Goal: Navigation & Orientation: Find specific page/section

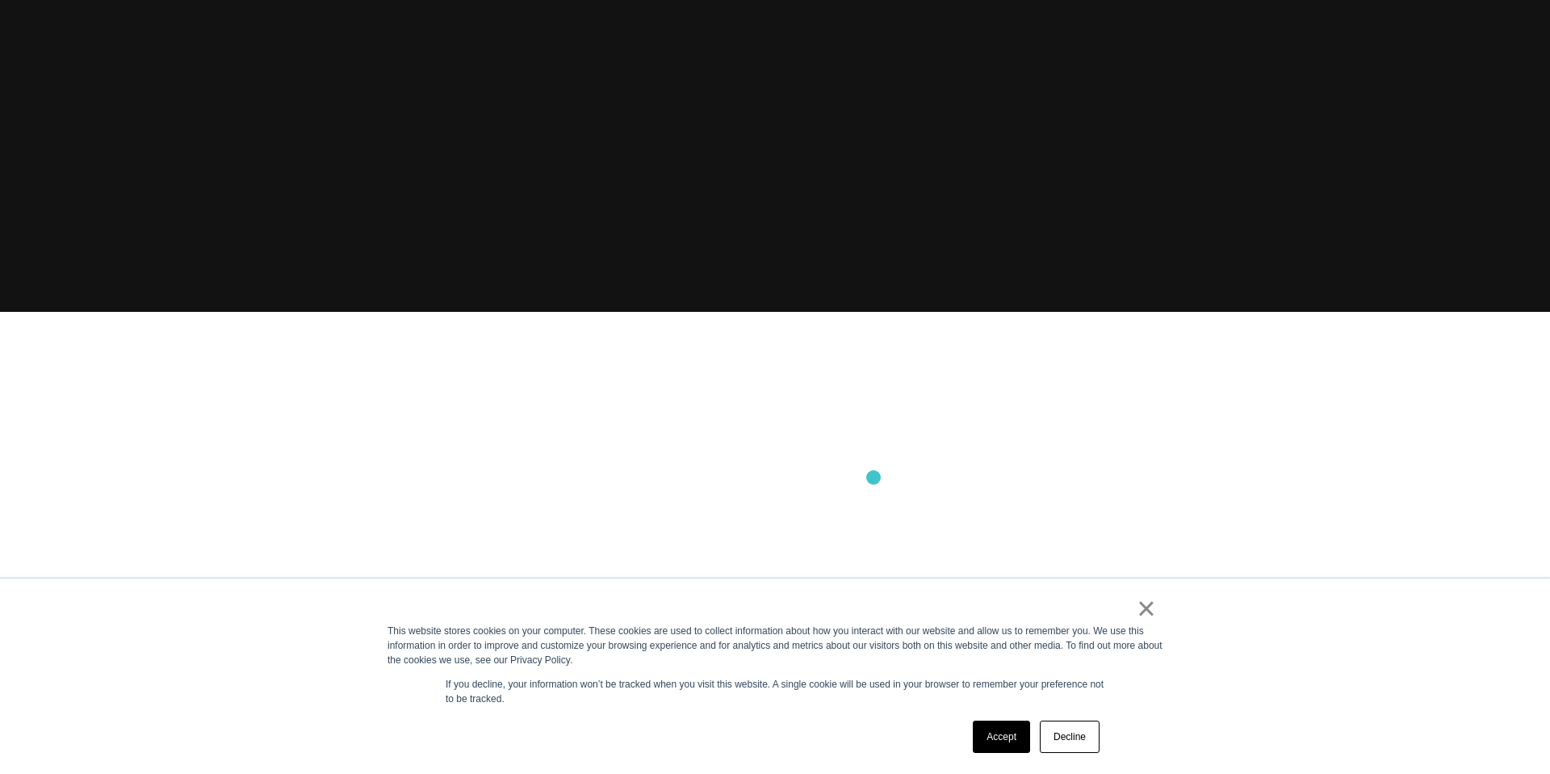
scroll to position [498, 0]
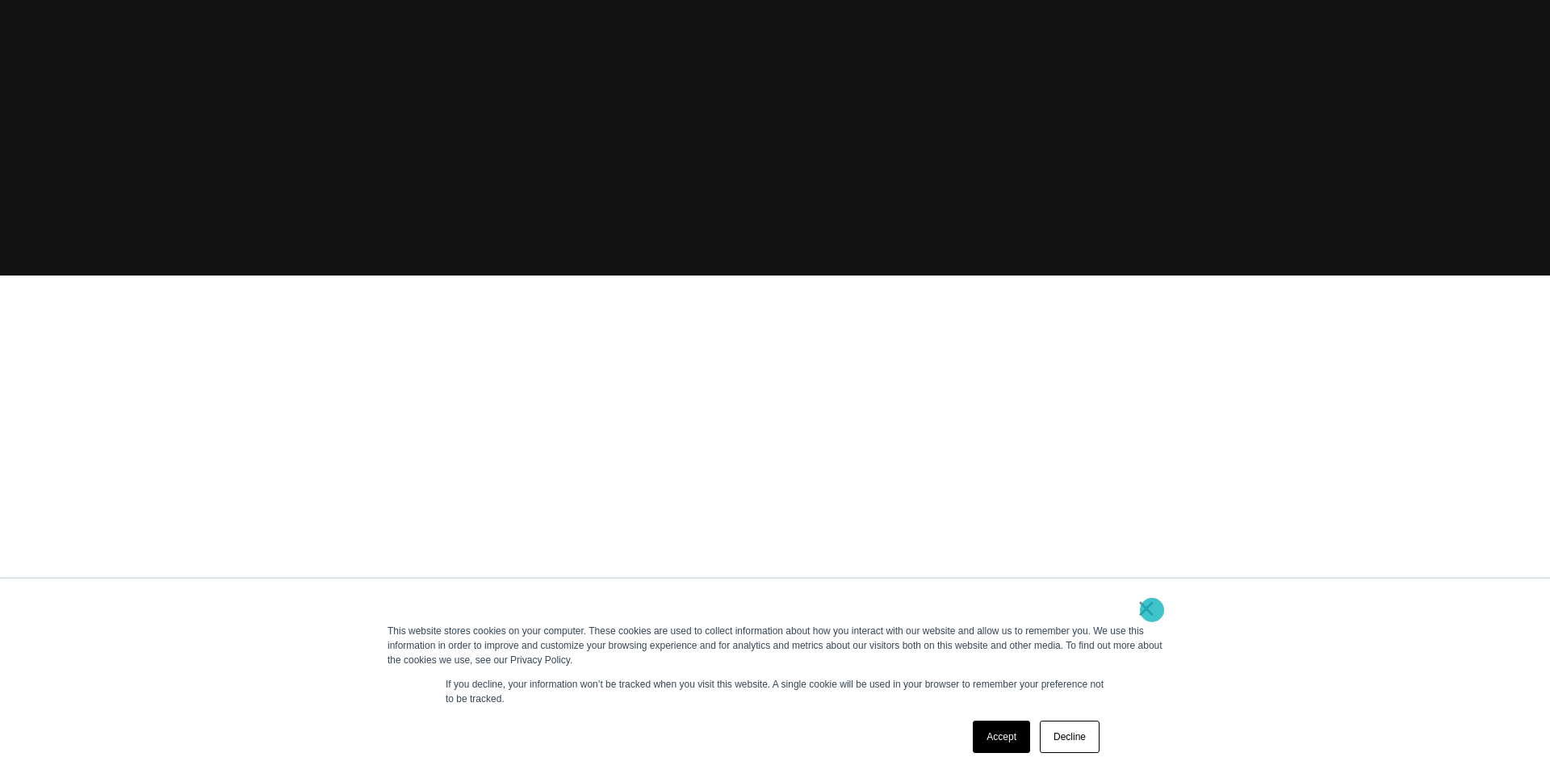
click at [1152, 610] on link "×" at bounding box center [1146, 608] width 19 height 15
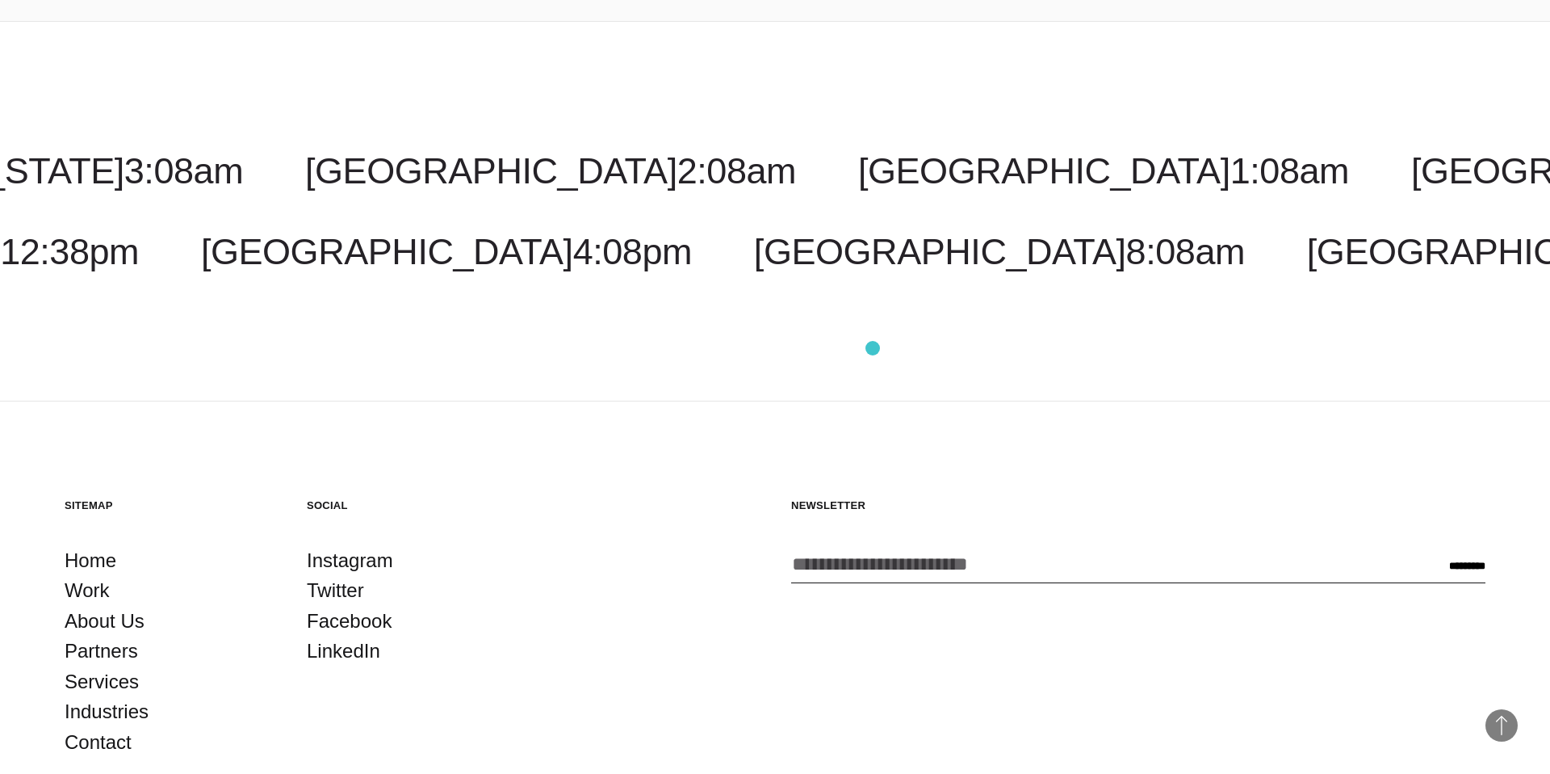
scroll to position [5114, 0]
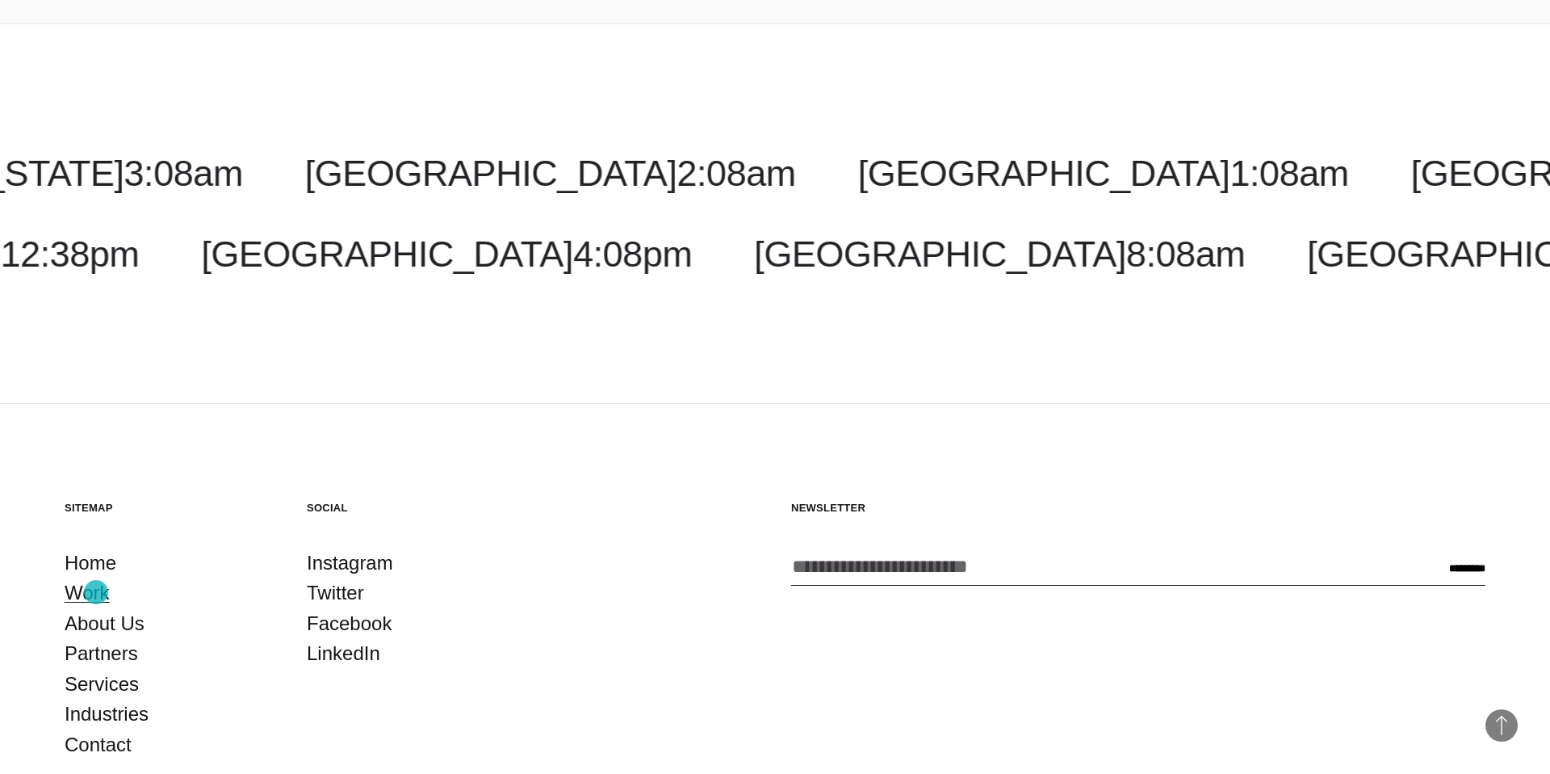
click at [96, 592] on link "Work" at bounding box center [87, 592] width 45 height 31
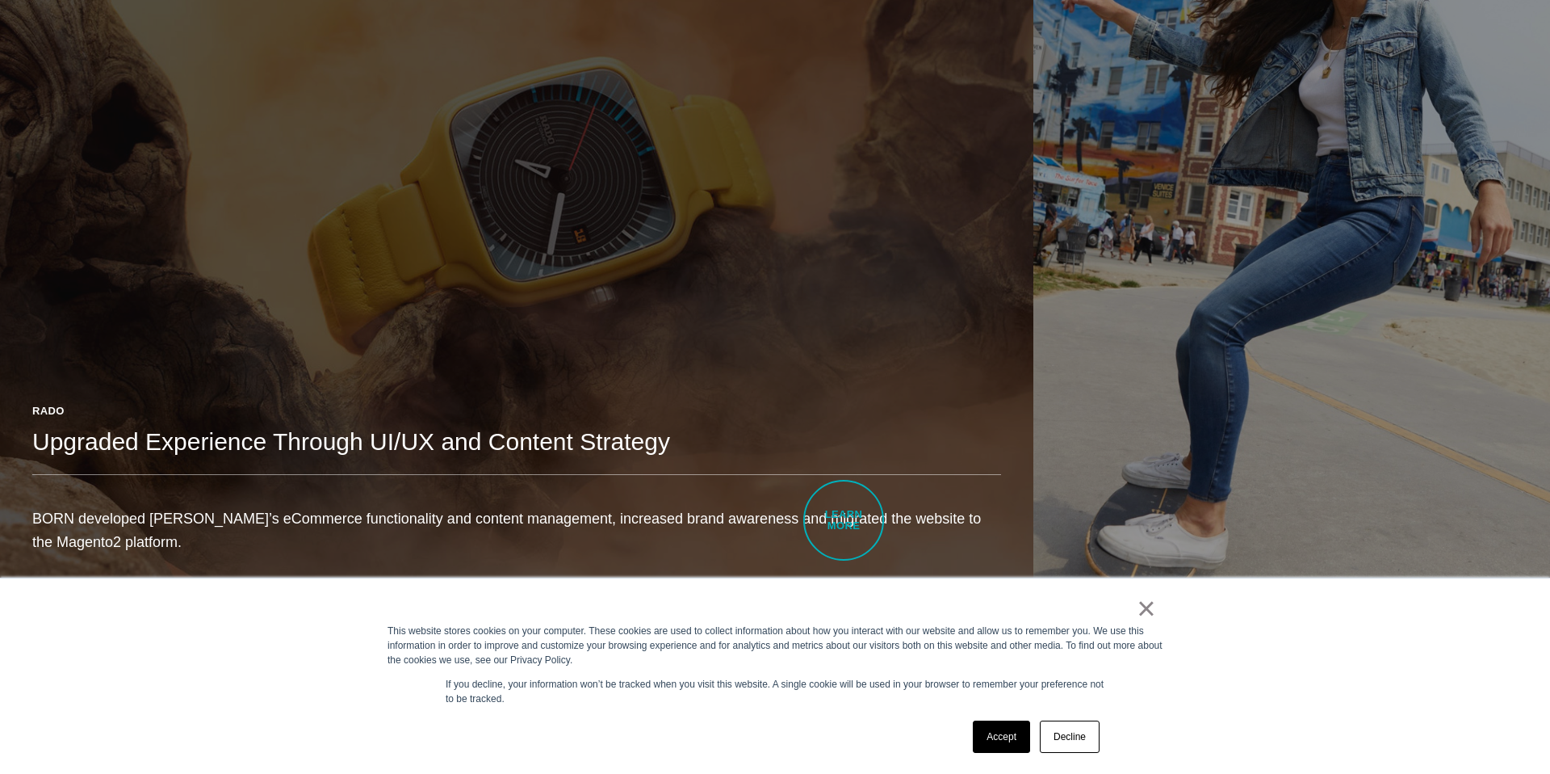
scroll to position [1122, 0]
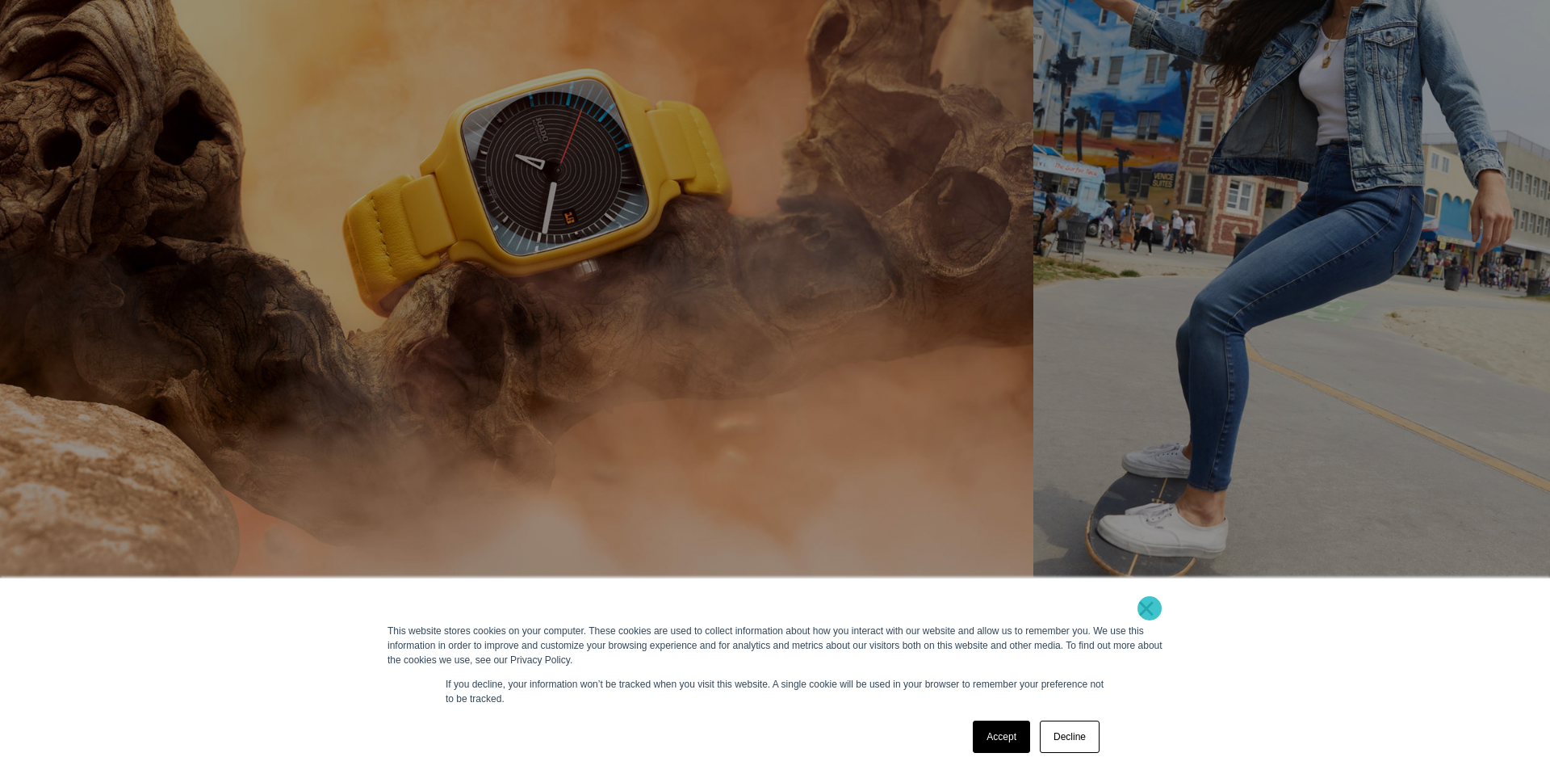
click at [1150, 608] on link "×" at bounding box center [1146, 608] width 19 height 15
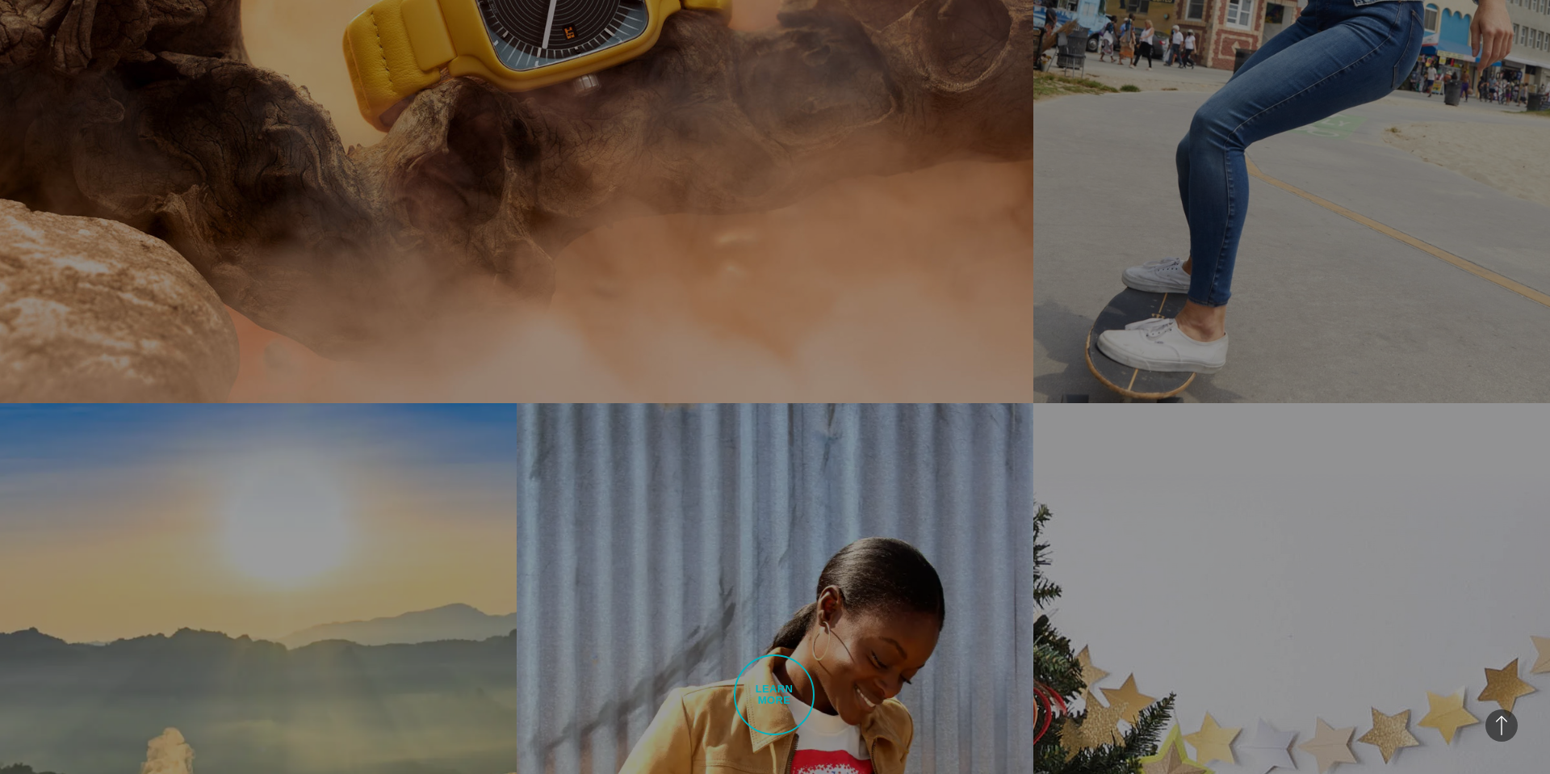
scroll to position [0, 0]
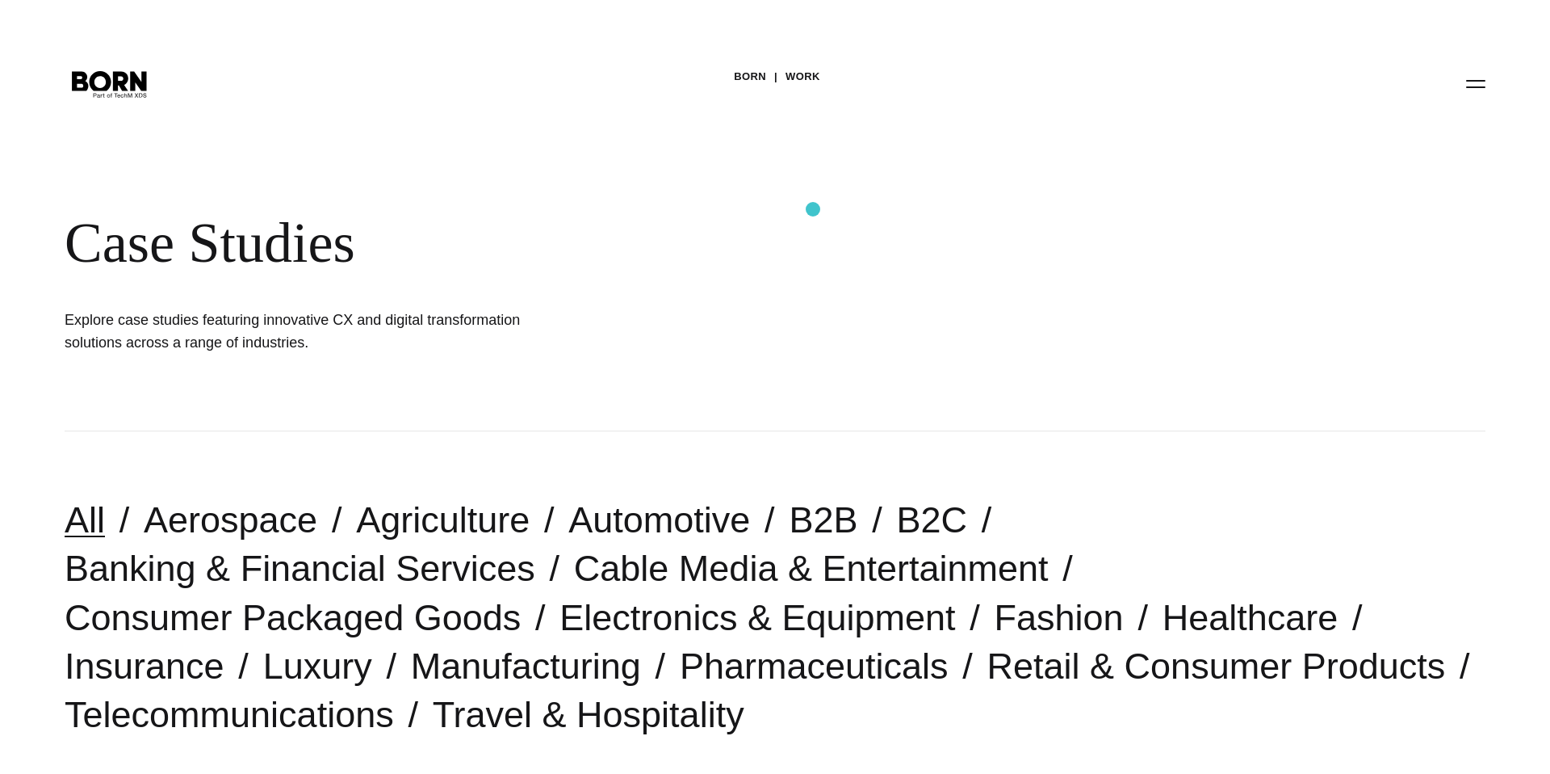
click at [813, 215] on div "Case Studies" at bounding box center [525, 243] width 921 height 66
